Goal: Transaction & Acquisition: Purchase product/service

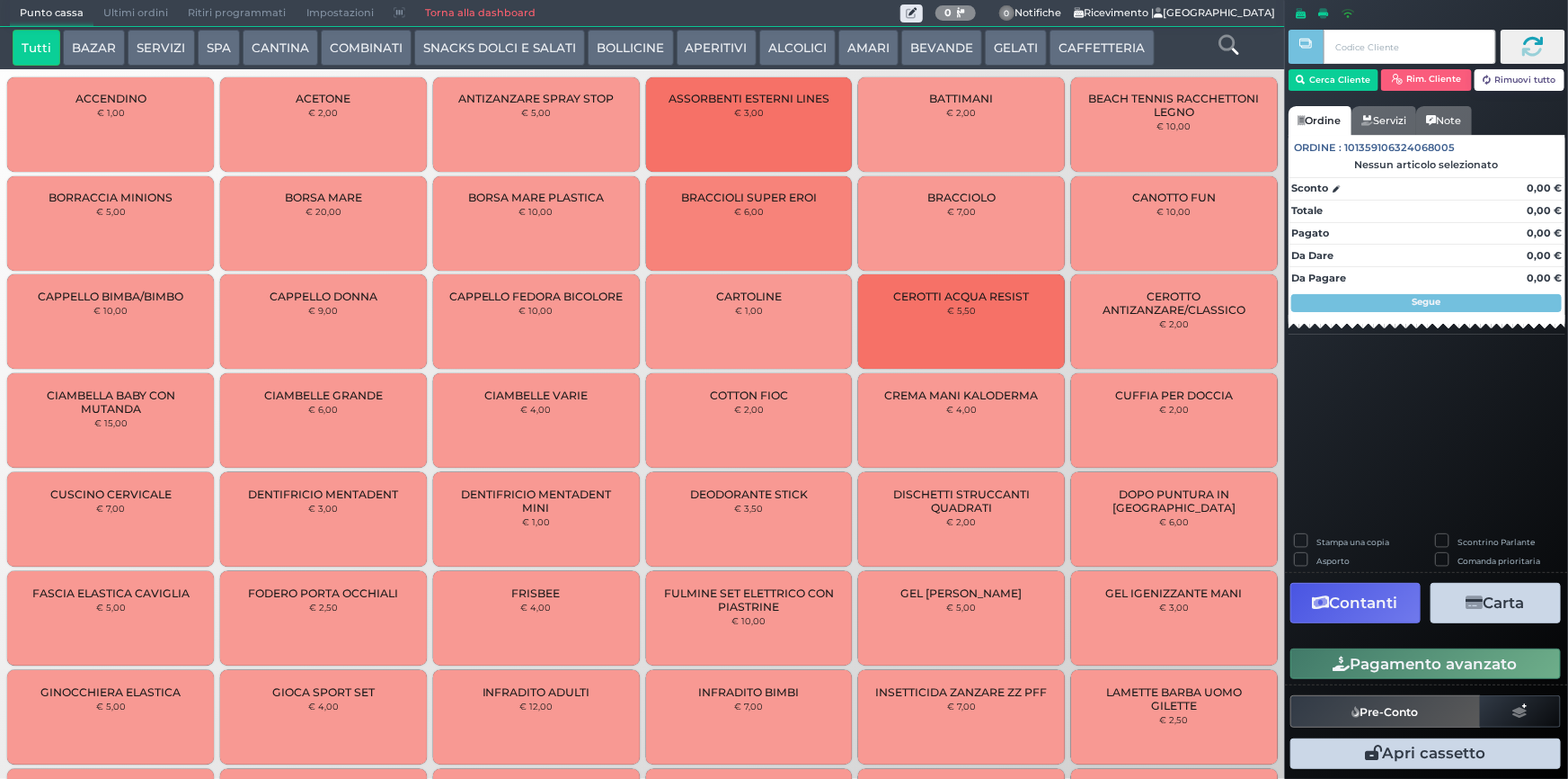
click at [1080, 45] on button "CAFFETTERIA" at bounding box center [1102, 47] width 104 height 36
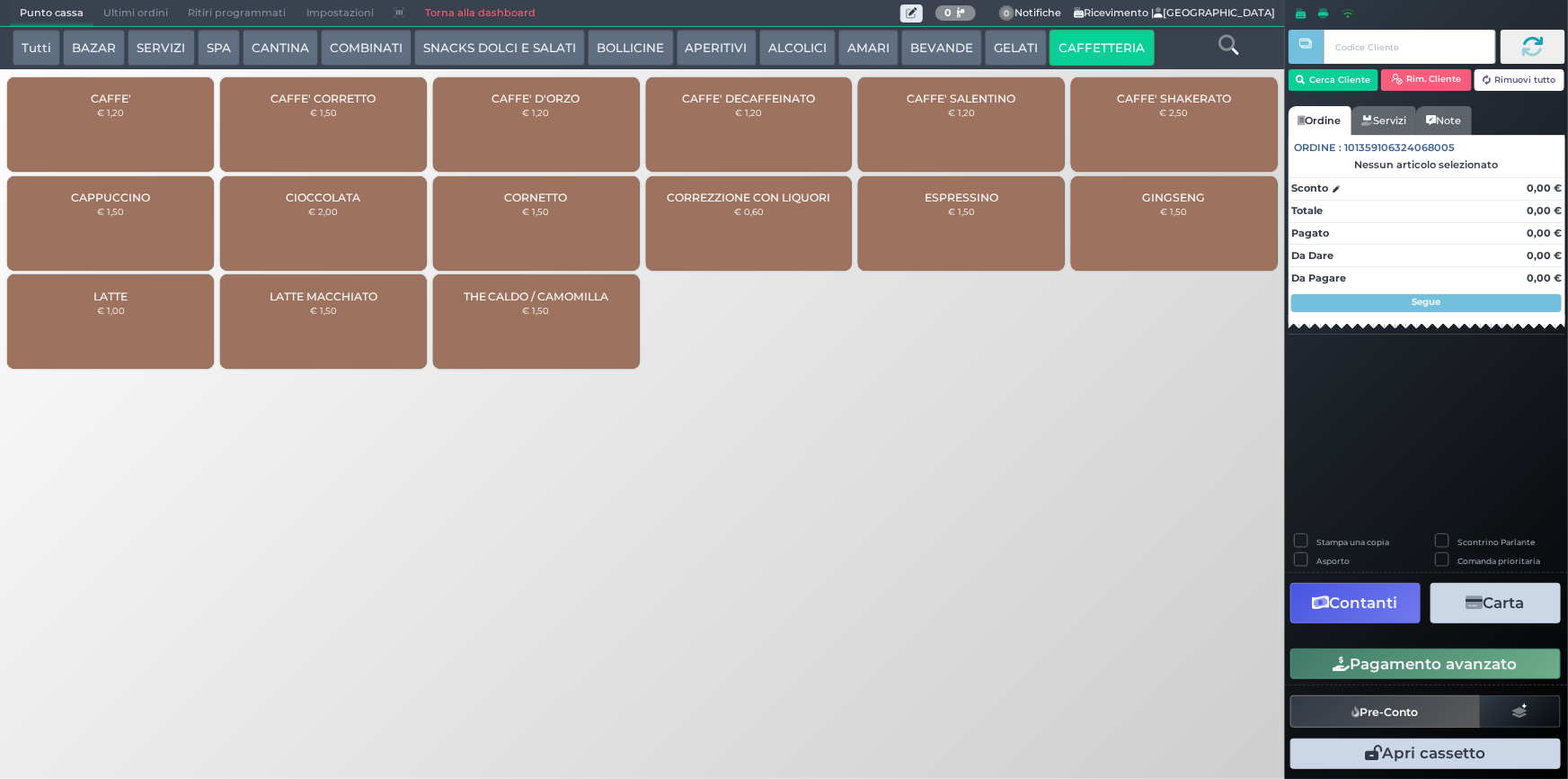
click at [136, 127] on div "CAFFE' € 1,20" at bounding box center [110, 124] width 207 height 94
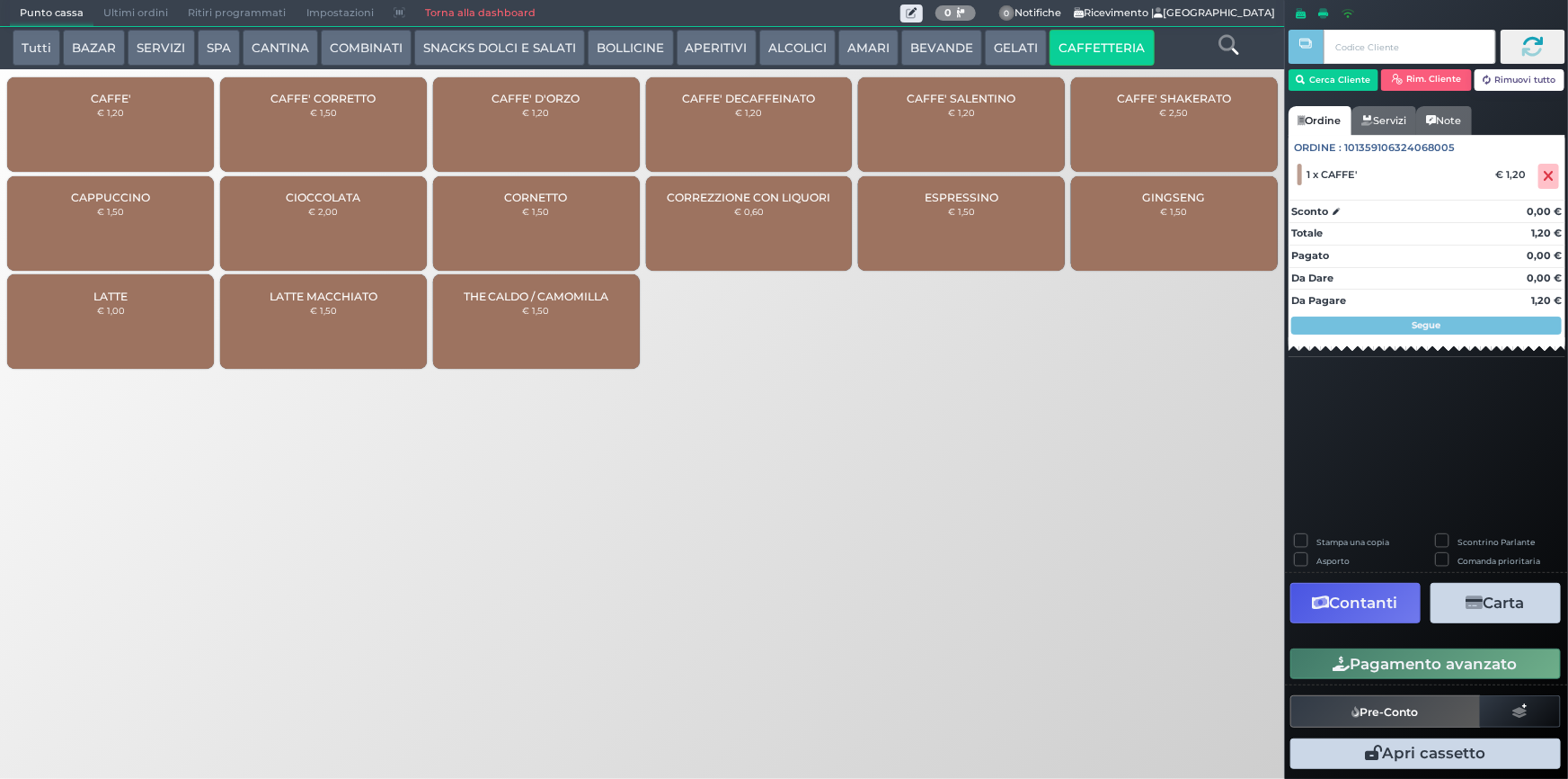
click at [1436, 668] on button "Pagamento avanzato" at bounding box center [1426, 663] width 270 height 30
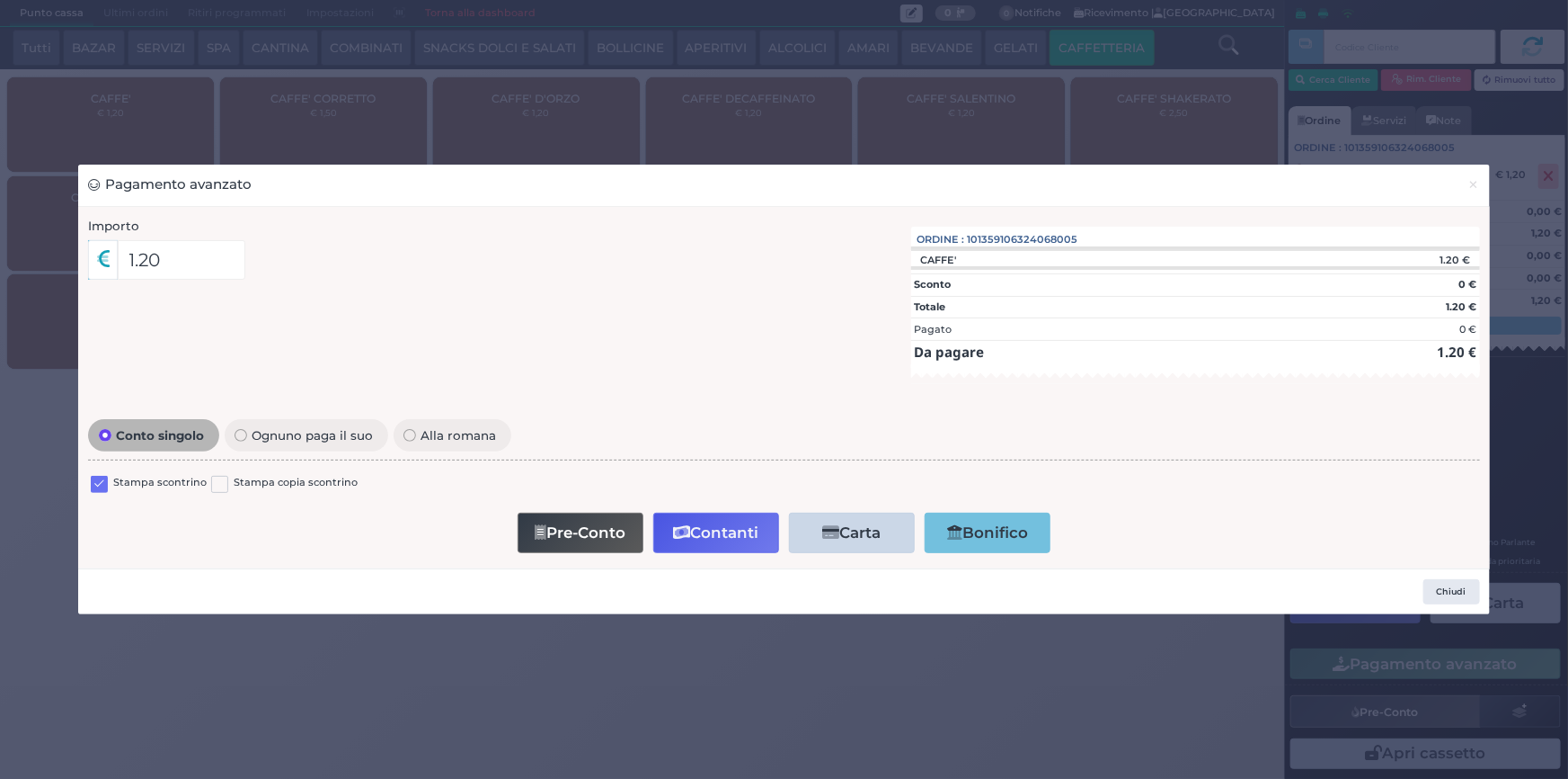
click at [94, 484] on label at bounding box center [99, 483] width 17 height 17
click at [0, 0] on input "checkbox" at bounding box center [0, 0] width 0 height 0
click at [684, 525] on icon "button" at bounding box center [681, 533] width 17 height 16
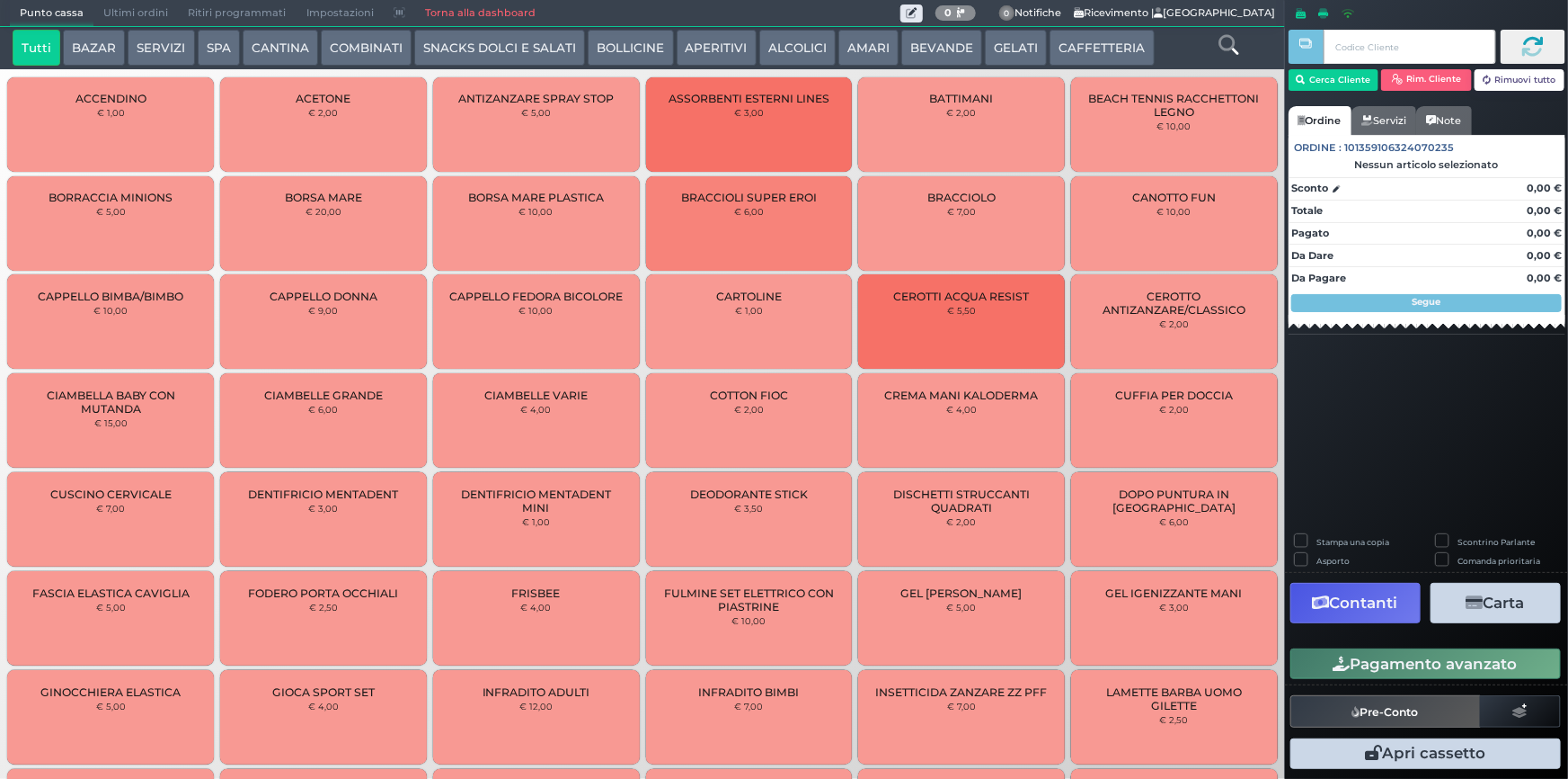
click at [110, 17] on span "Ultimi ordini" at bounding box center [135, 14] width 84 height 25
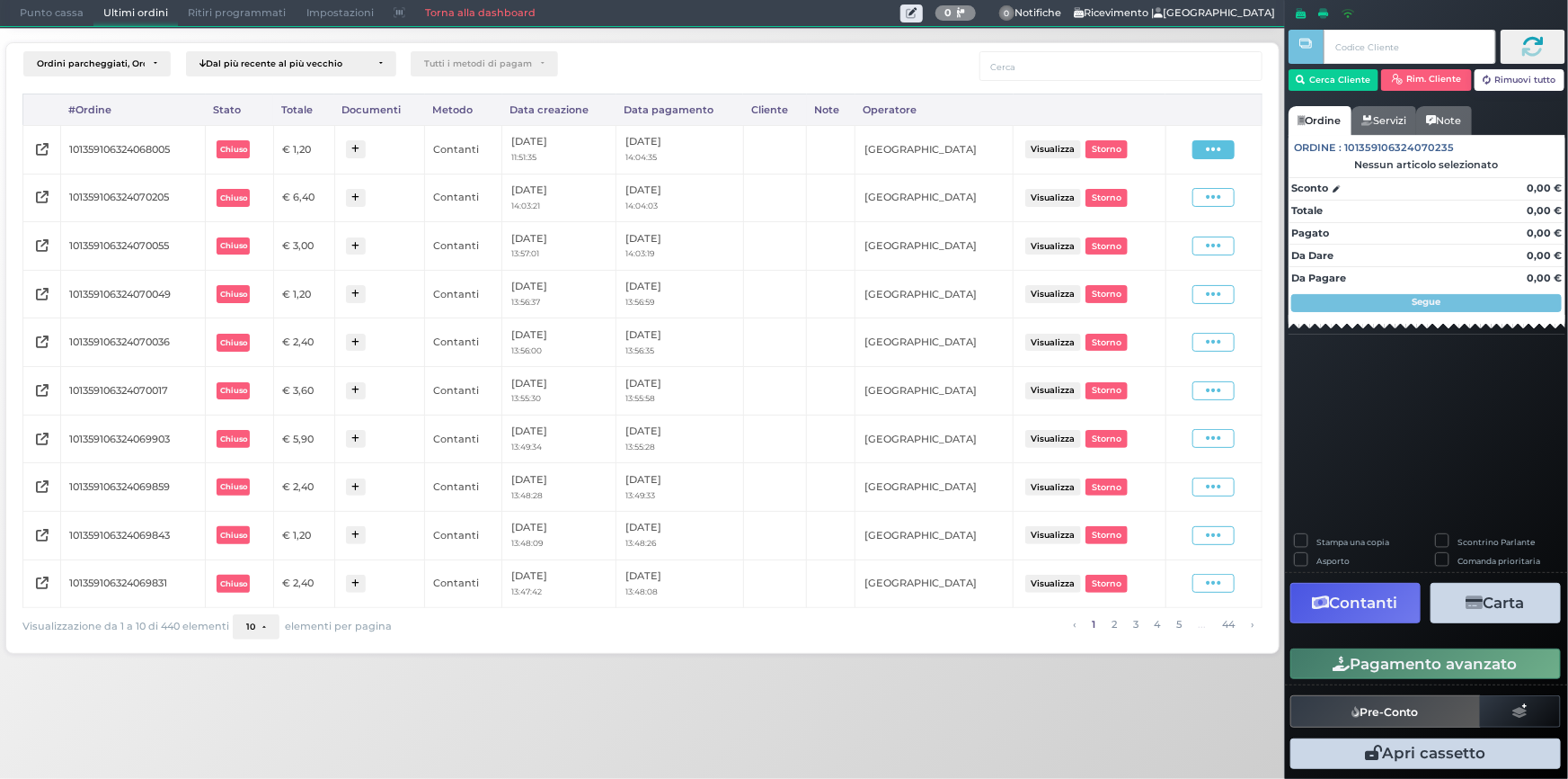
click at [1223, 150] on span at bounding box center [1213, 149] width 42 height 19
click at [1192, 200] on span "Ristampa Pre-Conto" at bounding box center [1172, 201] width 73 height 30
click at [50, 22] on span "Punto cassa" at bounding box center [51, 14] width 83 height 25
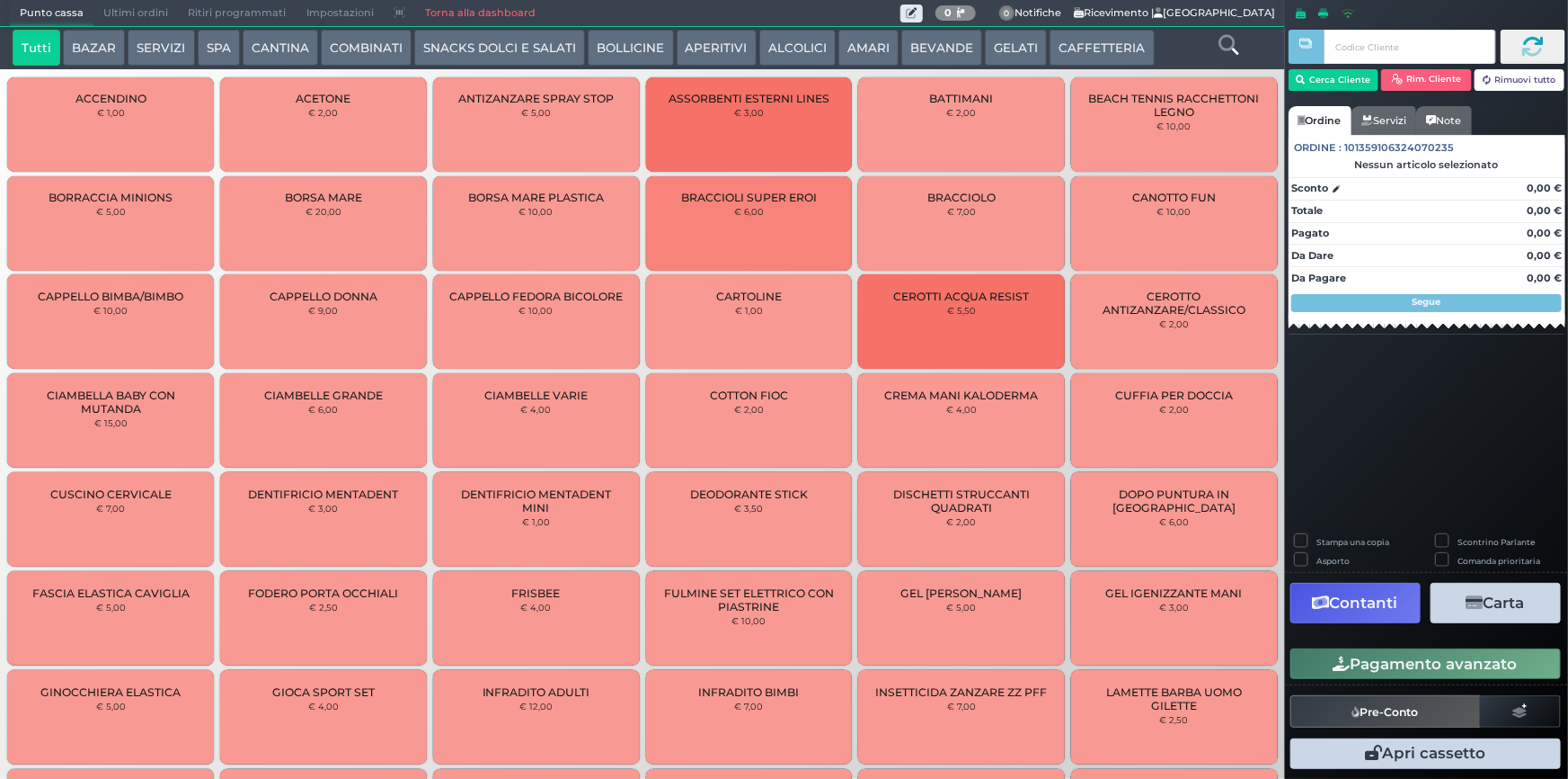
drag, startPoint x: 1106, startPoint y: 49, endPoint x: 990, endPoint y: 55, distance: 116.2
click at [1102, 50] on button "CAFFETTERIA" at bounding box center [1102, 47] width 104 height 36
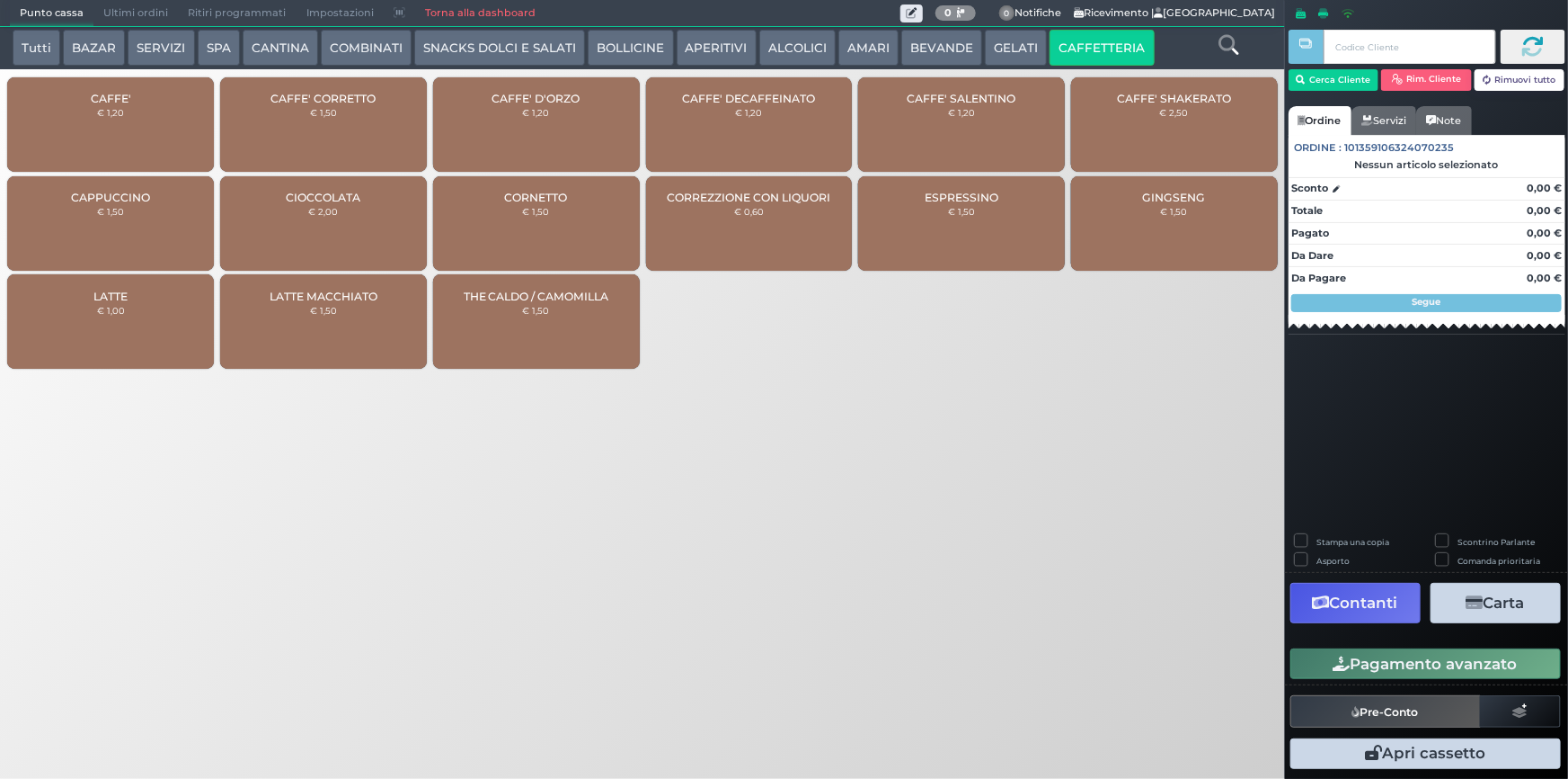
drag, startPoint x: 119, startPoint y: 122, endPoint x: 197, endPoint y: 125, distance: 78.1
click at [119, 121] on div "CAFFE' € 1,20" at bounding box center [110, 124] width 207 height 94
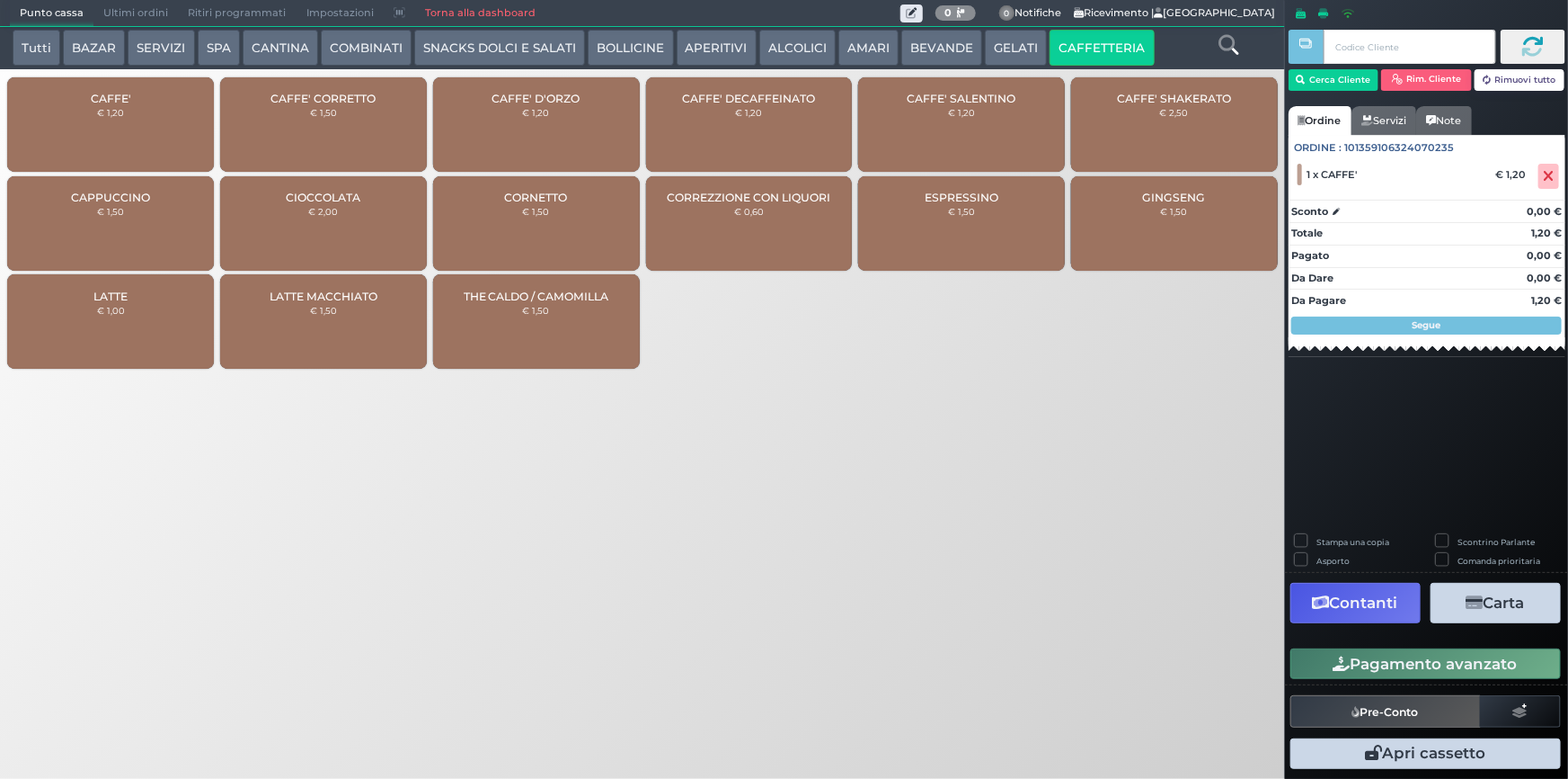
click at [1444, 652] on button "Pagamento avanzato" at bounding box center [1426, 663] width 270 height 30
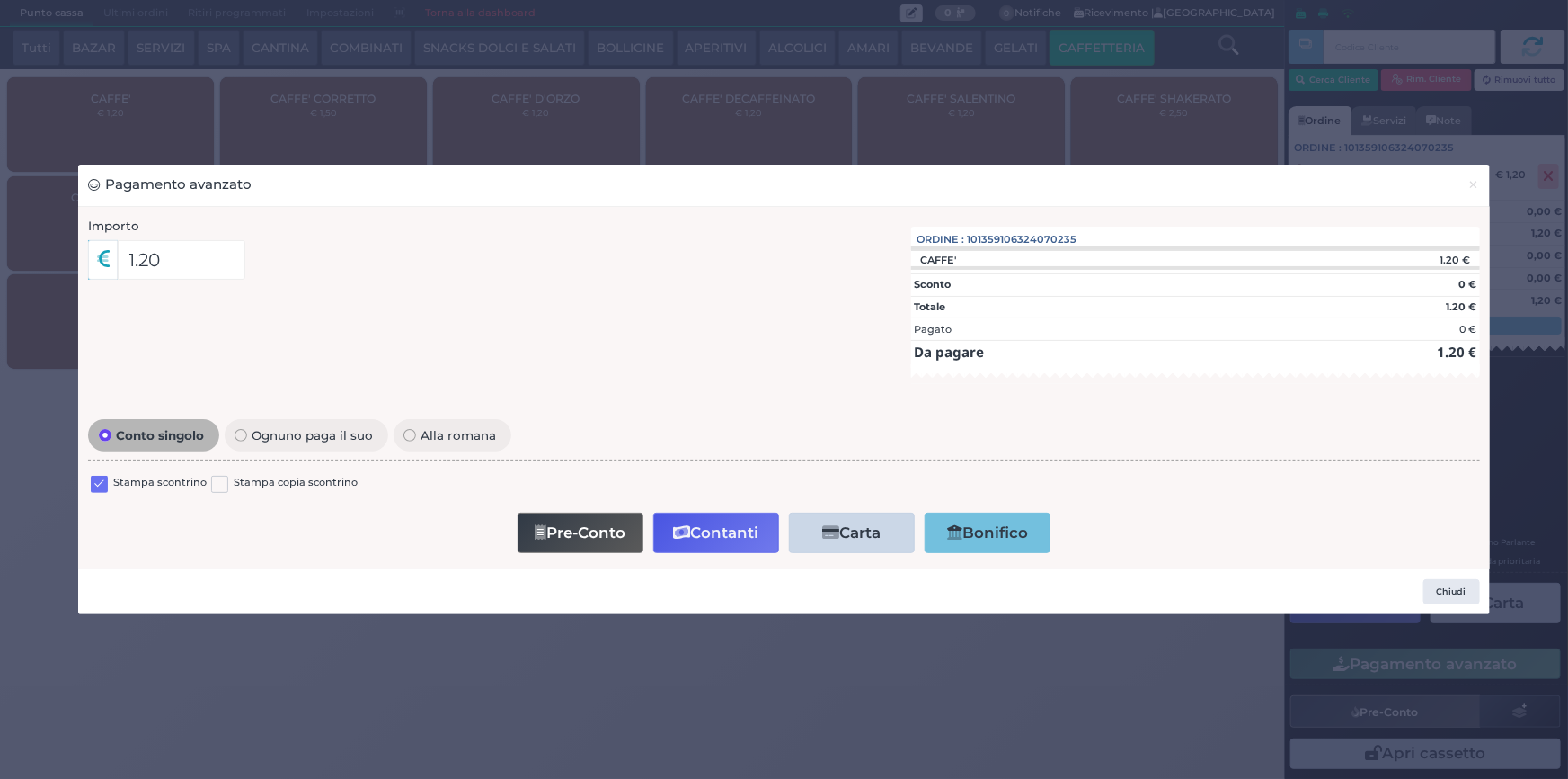
click at [98, 480] on label at bounding box center [99, 483] width 17 height 17
click at [0, 0] on input "checkbox" at bounding box center [0, 0] width 0 height 0
click at [713, 528] on button "Contanti" at bounding box center [716, 532] width 125 height 40
